Goal: Information Seeking & Learning: Learn about a topic

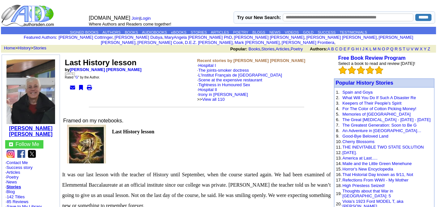
click at [29, 127] on b "[PERSON_NAME] [PERSON_NAME]" at bounding box center [30, 131] width 43 height 11
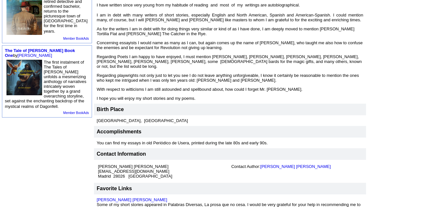
scroll to position [203, 0]
drag, startPoint x: 63, startPoint y: 155, endPoint x: 114, endPoint y: 155, distance: 50.5
click at [114, 163] on td "Leopoldo Barge Álvarez leopoldobarge@hotmail.com Madrid 28026 España" at bounding box center [163, 171] width 133 height 17
copy font "Leopoldo Barge Álvarez"
click at [148, 163] on td "Leopoldo Barge Álvarez leopoldobarge@hotmail.com Madrid 28026 España" at bounding box center [163, 171] width 133 height 17
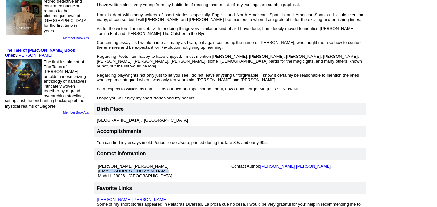
drag, startPoint x: 62, startPoint y: 159, endPoint x: 119, endPoint y: 160, distance: 56.6
click at [119, 163] on td "Leopoldo Barge Álvarez leopoldobarge@hotmail.com Madrid 28026 España" at bounding box center [163, 171] width 133 height 17
copy font "leopoldobarge@hotmail.com"
click at [156, 148] on td "Contact Information" at bounding box center [230, 154] width 272 height 12
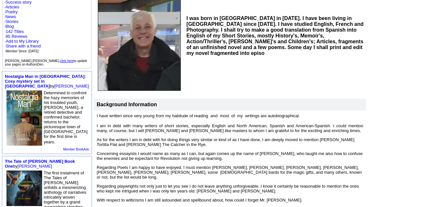
scroll to position [91, 0]
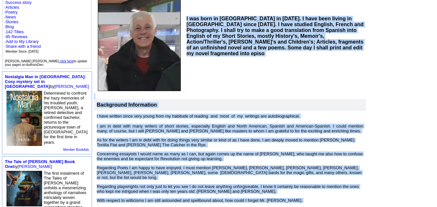
drag, startPoint x: 151, startPoint y: 13, endPoint x: 252, endPoint y: 192, distance: 205.6
click at [252, 192] on td "Leopoldo Barge Álvarez Share Save [ Subscribe ] Background Information" at bounding box center [230, 144] width 273 height 363
copy td "I was born in Ourense in 1958. I have been living in Madrid since 1964. I have …"
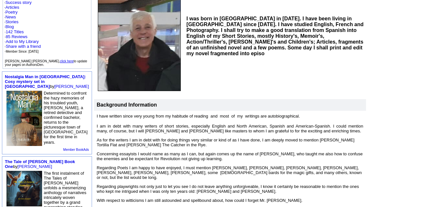
click at [215, 69] on td "I was born in Ourense in 1958. I have been living in Madrid since 1964. I have …" at bounding box center [275, 36] width 182 height 115
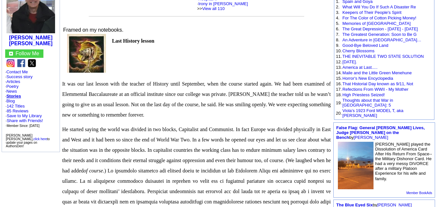
scroll to position [91, 0]
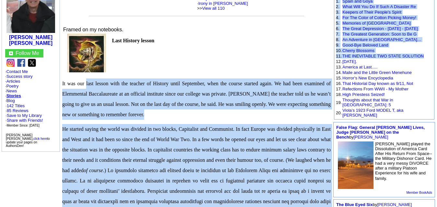
drag, startPoint x: 77, startPoint y: 78, endPoint x: 337, endPoint y: 58, distance: 260.0
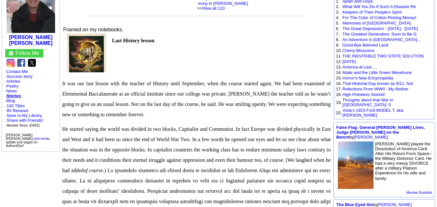
click at [299, 48] on p at bounding box center [196, 51] width 268 height 6
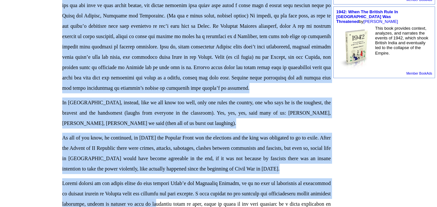
scroll to position [385, 0]
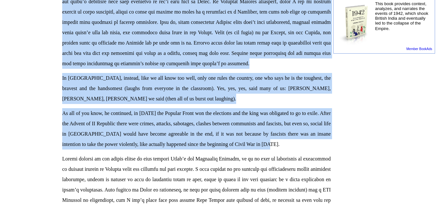
drag, startPoint x: 79, startPoint y: 80, endPoint x: 266, endPoint y: 145, distance: 197.4
click at [250, 91] on p "In [GEOGRAPHIC_DATA], instead, like we all know too well, only one rules the co…" at bounding box center [196, 88] width 268 height 31
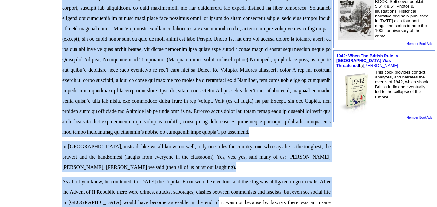
scroll to position [320, 0]
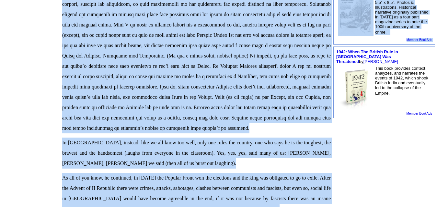
drag, startPoint x: 65, startPoint y: 49, endPoint x: 342, endPoint y: 190, distance: 310.8
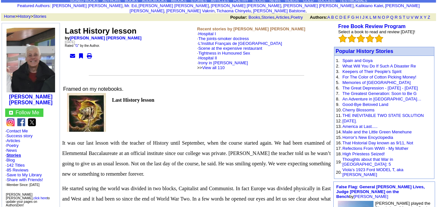
scroll to position [0, 0]
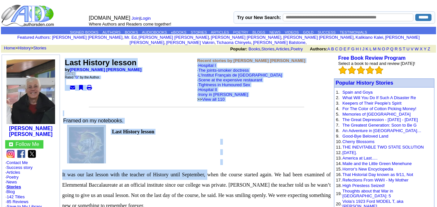
drag, startPoint x: 64, startPoint y: 57, endPoint x: 191, endPoint y: 174, distance: 172.6
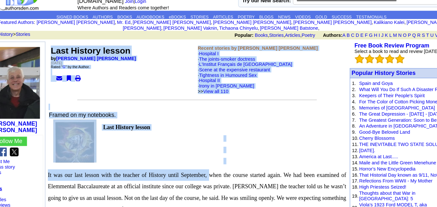
click at [189, 150] on p at bounding box center [196, 152] width 268 height 6
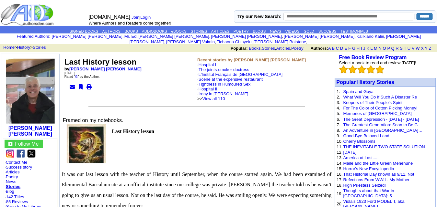
scroll to position [0, 0]
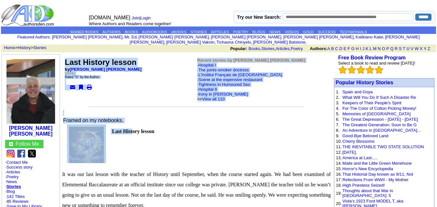
drag, startPoint x: 65, startPoint y: 55, endPoint x: 134, endPoint y: 132, distance: 102.9
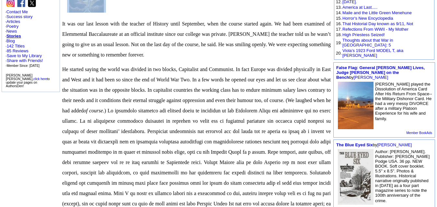
scroll to position [162, 0]
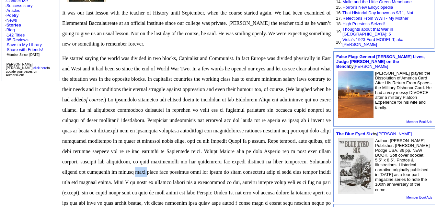
drag, startPoint x: 193, startPoint y: 168, endPoint x: 195, endPoint y: 140, distance: 27.9
click at [198, 166] on p "He started saying the world was divided in two blocks, Capitalist and Communist…" at bounding box center [196, 172] width 268 height 238
drag, startPoint x: 124, startPoint y: 98, endPoint x: 103, endPoint y: 90, distance: 22.4
click at [103, 90] on p "He started saying the world was divided in two blocks, Capitalist and Communist…" at bounding box center [196, 172] width 268 height 238
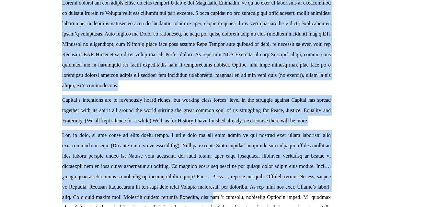
scroll to position [582, 0]
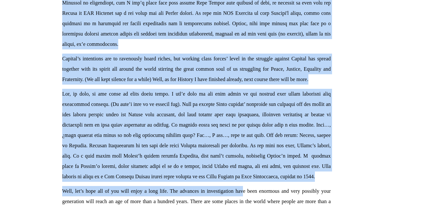
drag, startPoint x: 66, startPoint y: 58, endPoint x: 233, endPoint y: 190, distance: 213.5
click at [233, 191] on td "Last History lesson by [PERSON_NAME] [PERSON_NAME] [DATE] Rated " G " by the Au…" at bounding box center [196, 154] width 270 height 1364
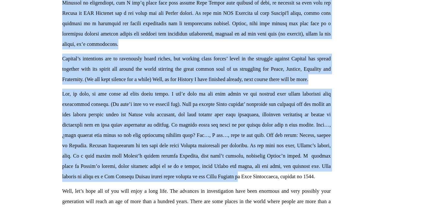
drag, startPoint x: 218, startPoint y: 163, endPoint x: 217, endPoint y: 167, distance: 4.6
copy td "Lore Ipsumdo sitame co Adipisci Elits Doeiusm Tempor, Incididun 52, 7411 Utlab …"
